Goal: Task Accomplishment & Management: Manage account settings

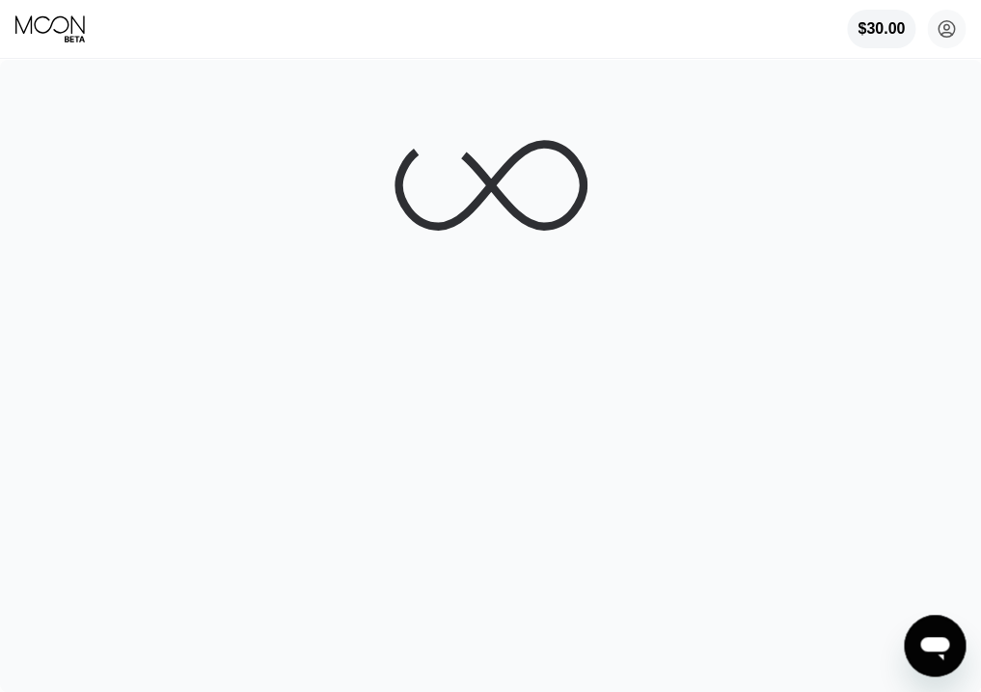
click at [923, 92] on div at bounding box center [490, 376] width 981 height 632
click at [945, 35] on circle at bounding box center [946, 29] width 39 height 39
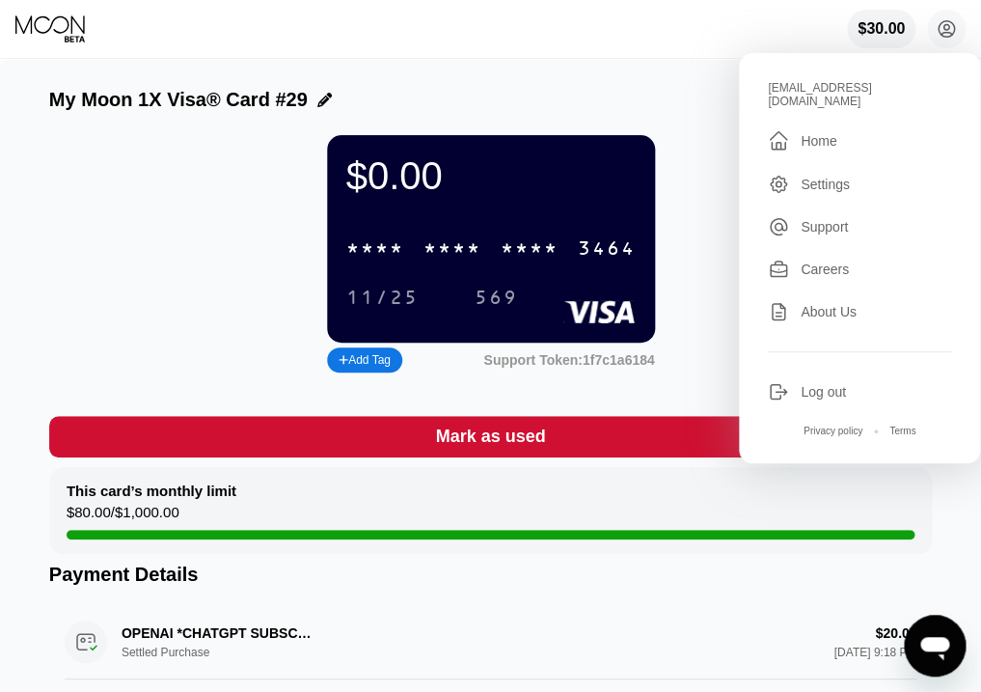
click at [821, 384] on div "Log out" at bounding box center [823, 391] width 45 height 15
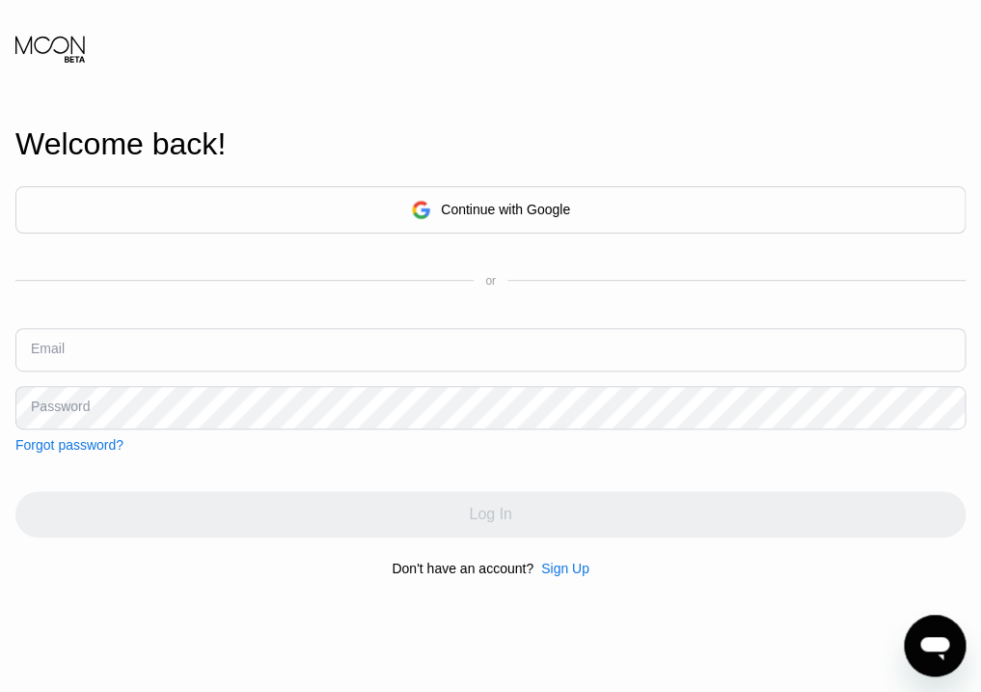
click at [133, 342] on input "text" at bounding box center [490, 349] width 950 height 43
paste input "[EMAIL_ADDRESS][DOMAIN_NAME]"
type input "[EMAIL_ADDRESS][DOMAIN_NAME]"
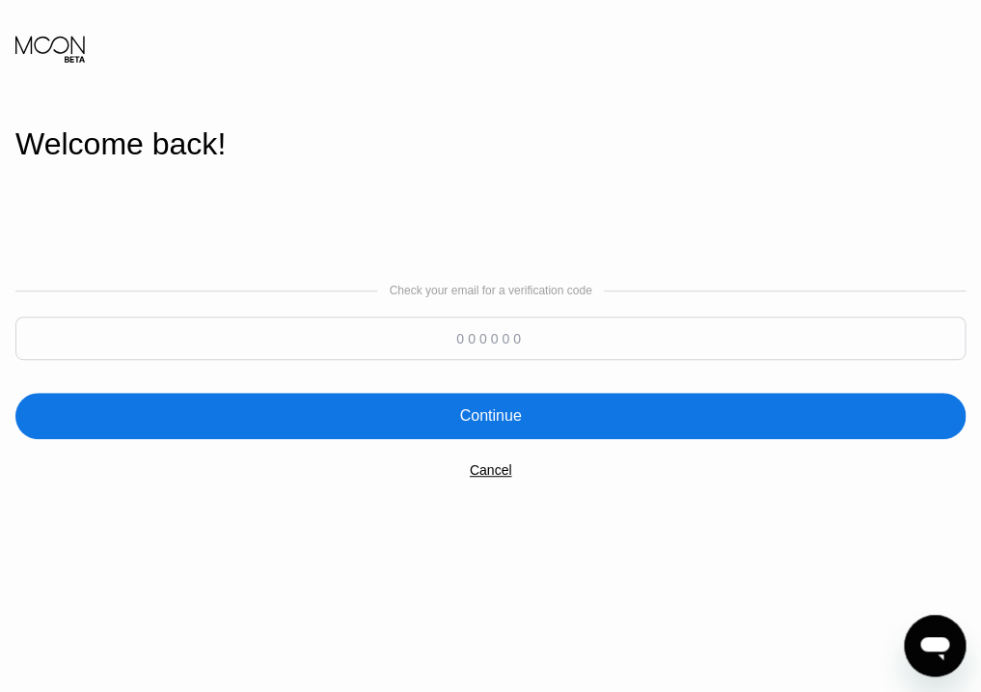
click at [382, 341] on input at bounding box center [490, 337] width 950 height 43
paste input "798096"
type input "798096"
click at [572, 424] on div "Continue" at bounding box center [490, 416] width 950 height 46
